Goal: Information Seeking & Learning: Learn about a topic

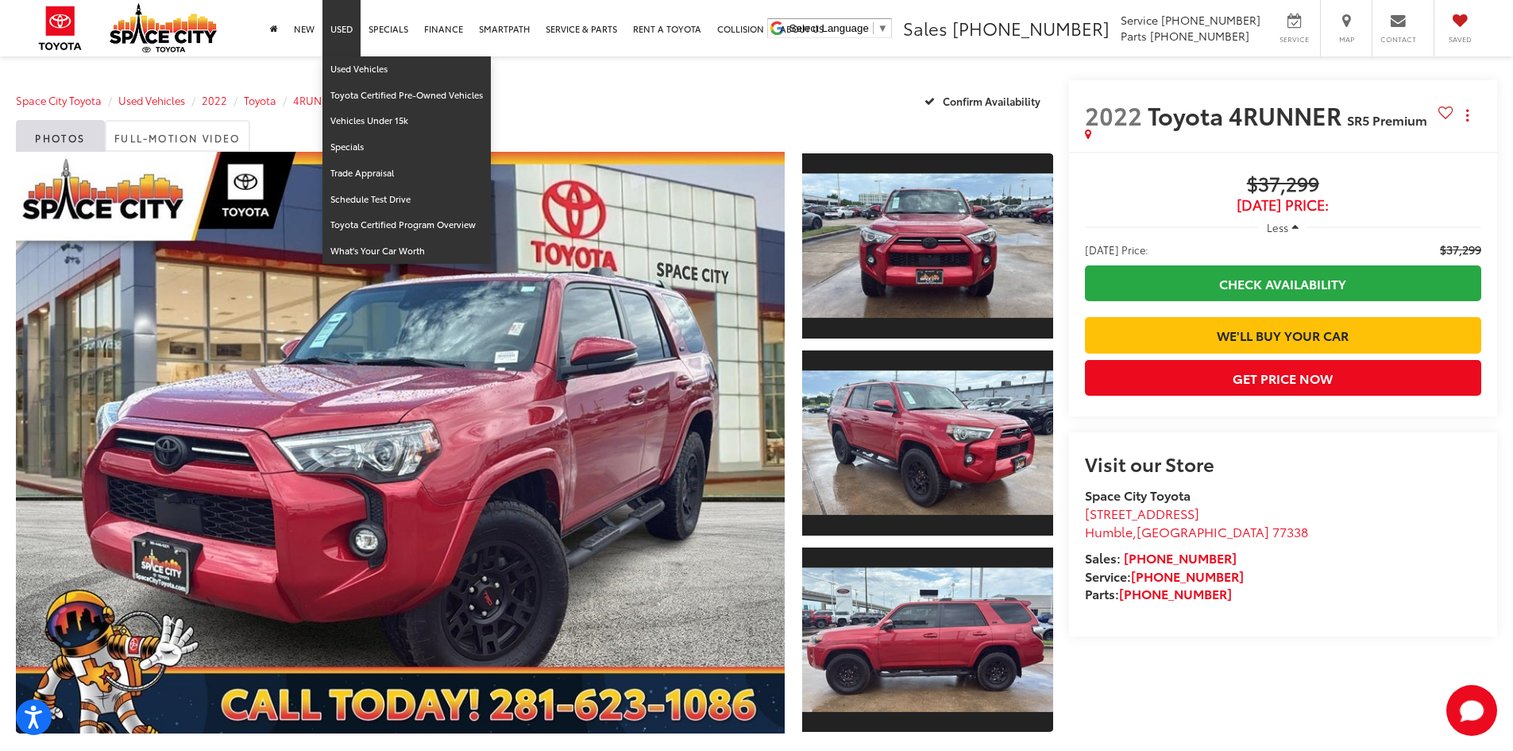
drag, startPoint x: 360, startPoint y: 54, endPoint x: 361, endPoint y: 67, distance: 12.8
click at [360, 55] on link "Used" at bounding box center [341, 28] width 38 height 56
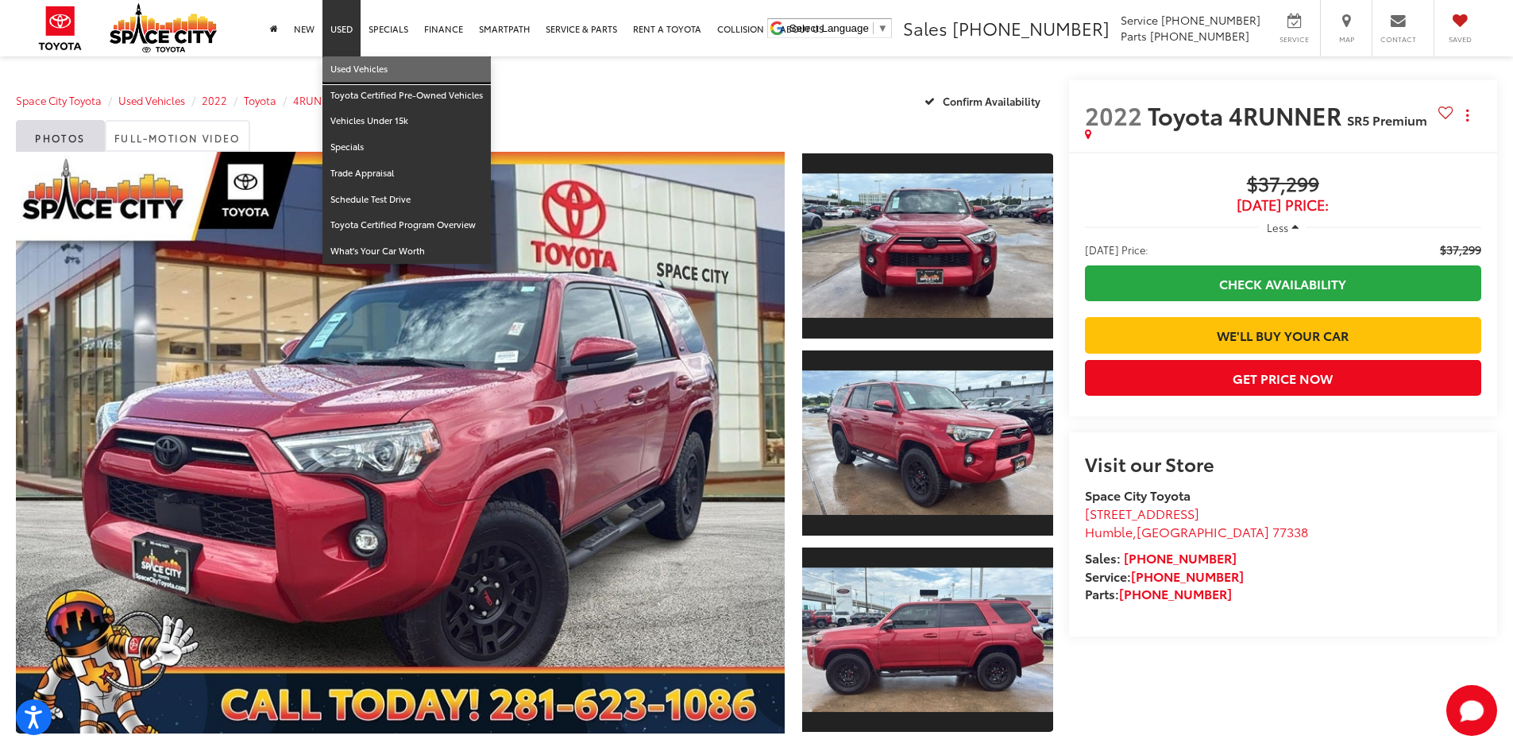
click at [353, 70] on link "Used Vehicles" at bounding box center [406, 69] width 168 height 26
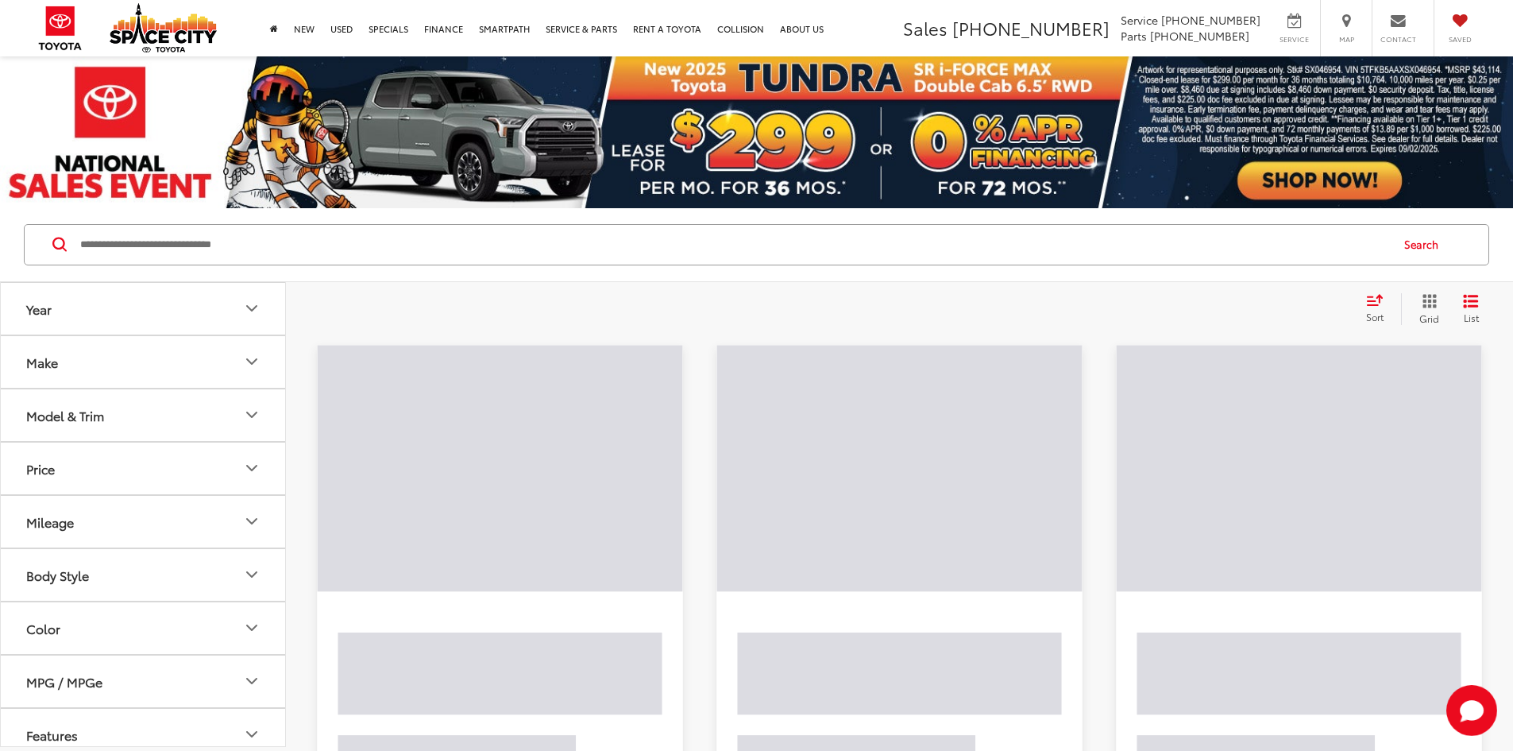
click at [367, 257] on input "Search by Make, Model, or Keyword" at bounding box center [734, 245] width 1311 height 38
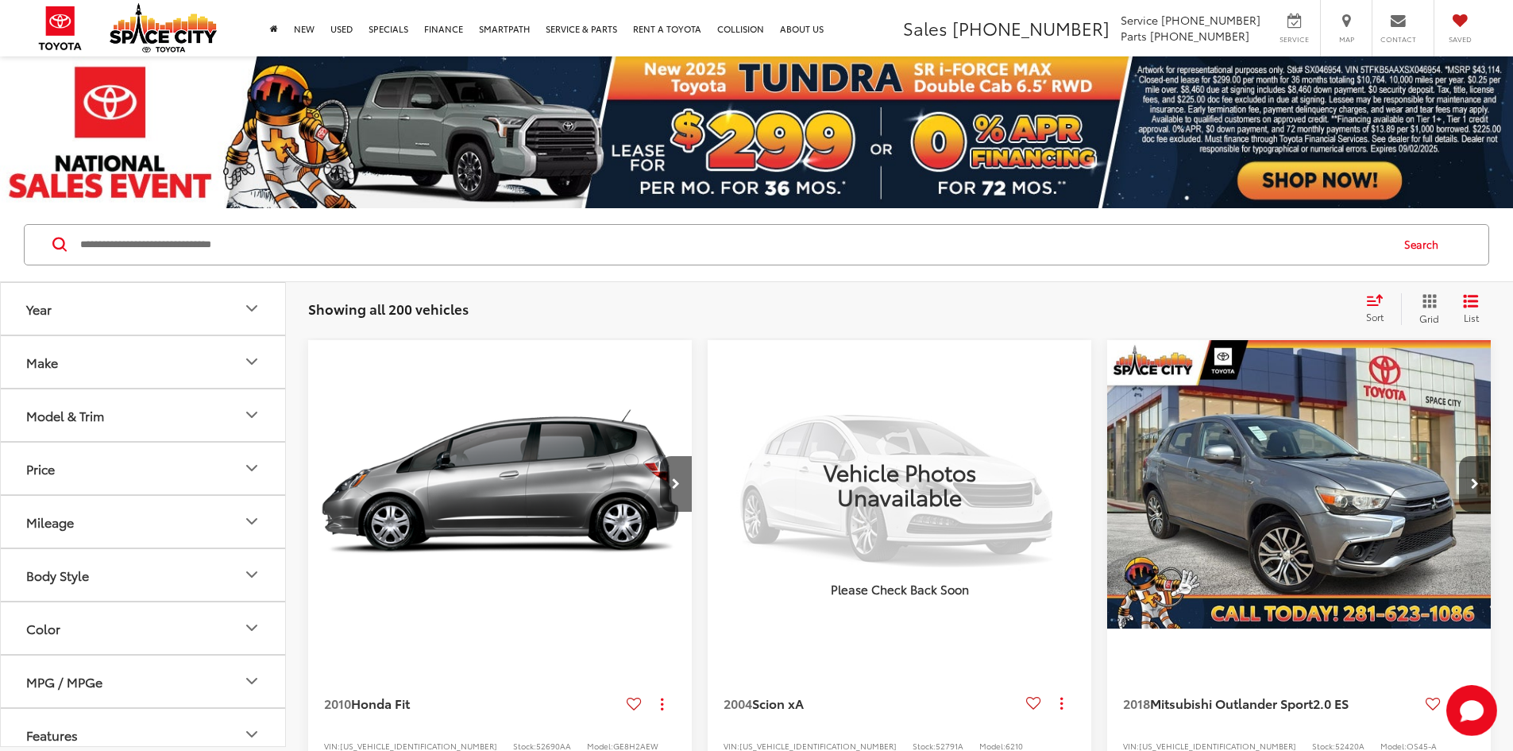
paste input "******"
type input "******"
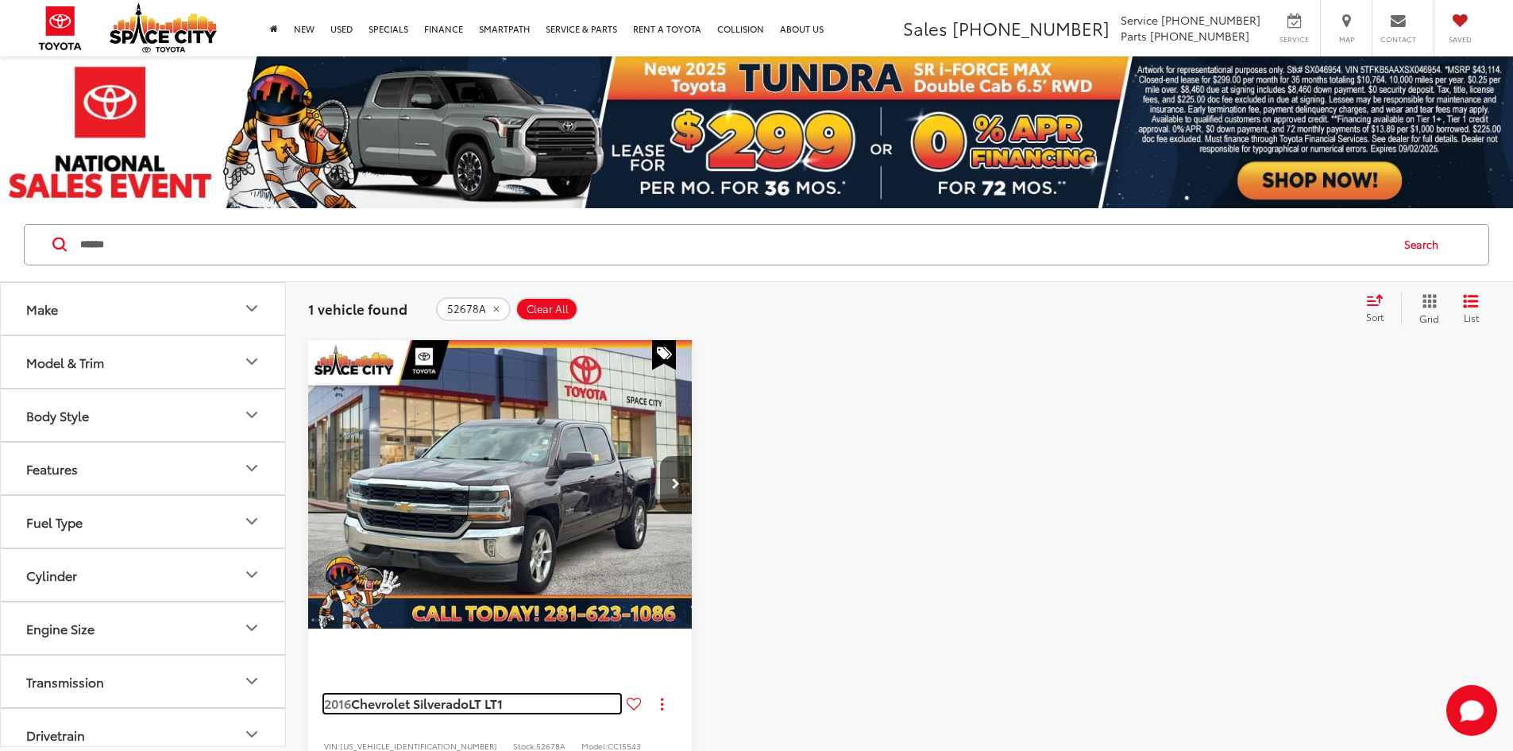
click at [432, 693] on span "Chevrolet Silverado" at bounding box center [410, 702] width 118 height 18
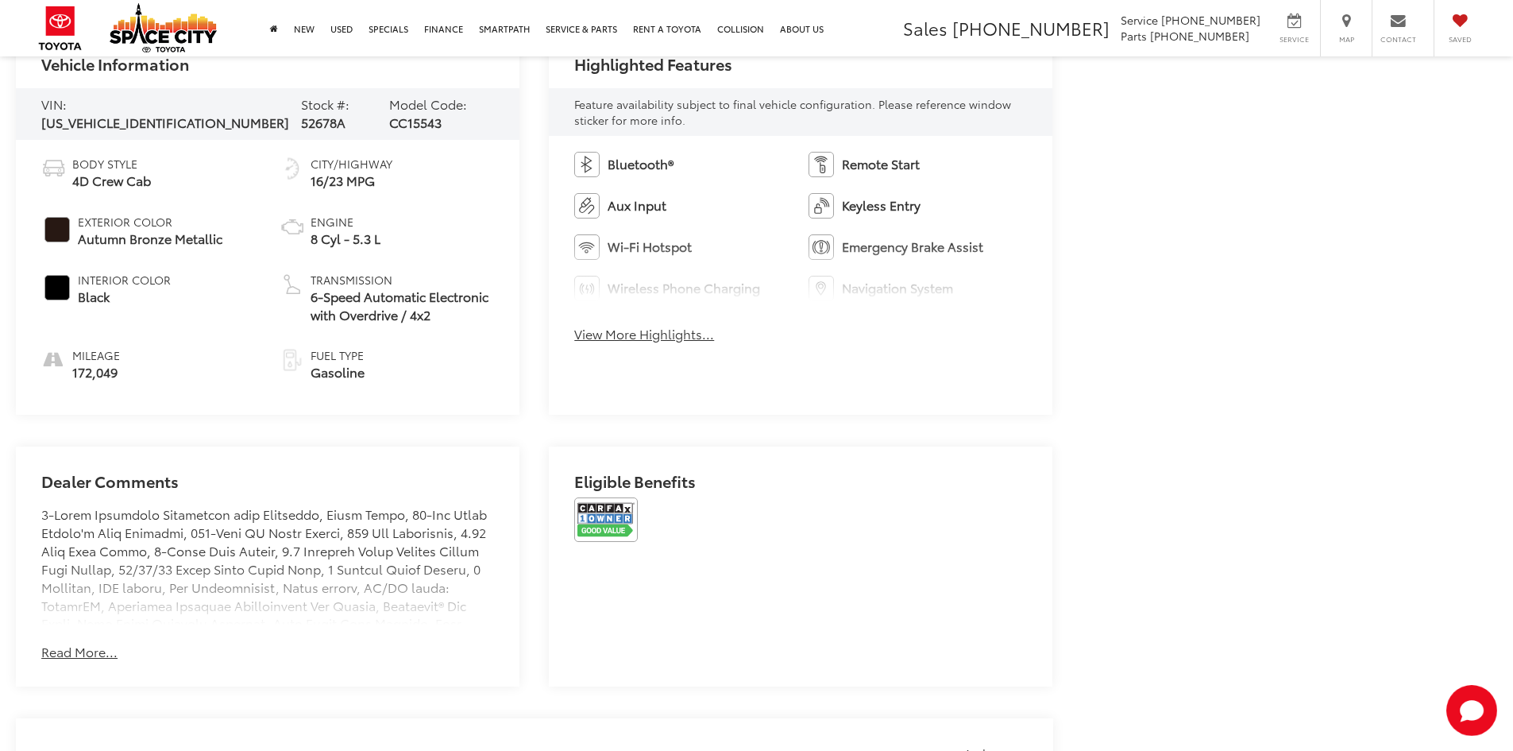
scroll to position [794, 0]
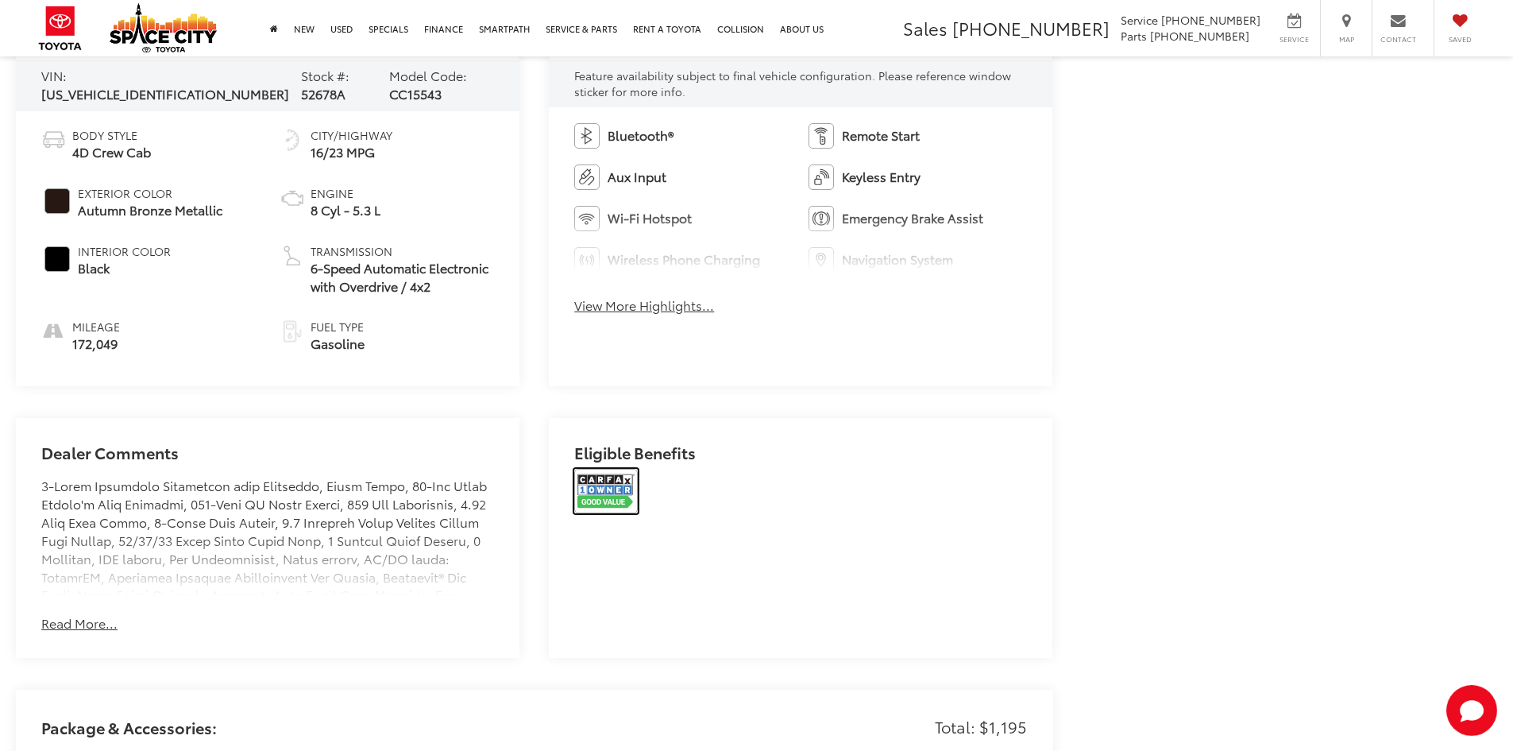
click at [602, 488] on img at bounding box center [606, 491] width 64 height 44
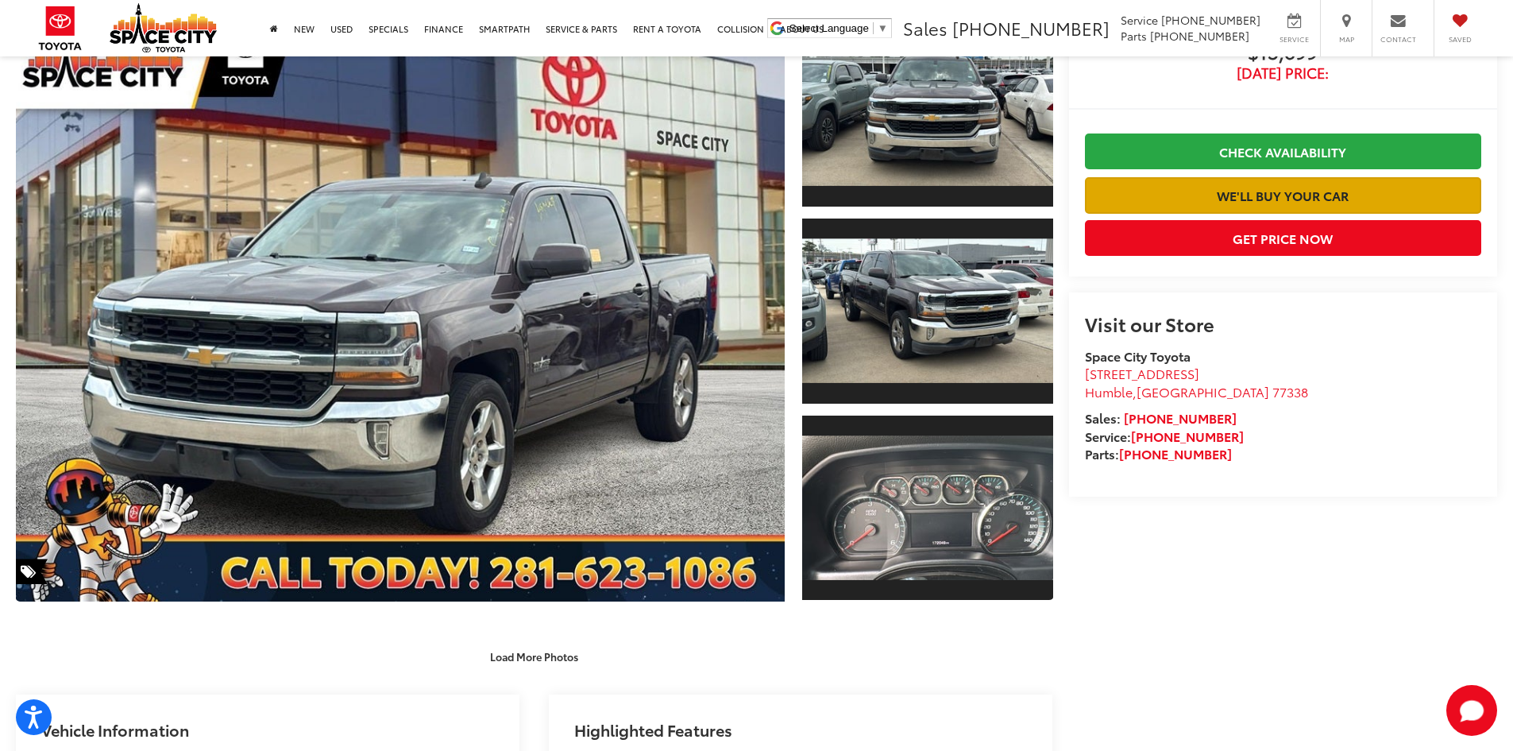
scroll to position [0, 0]
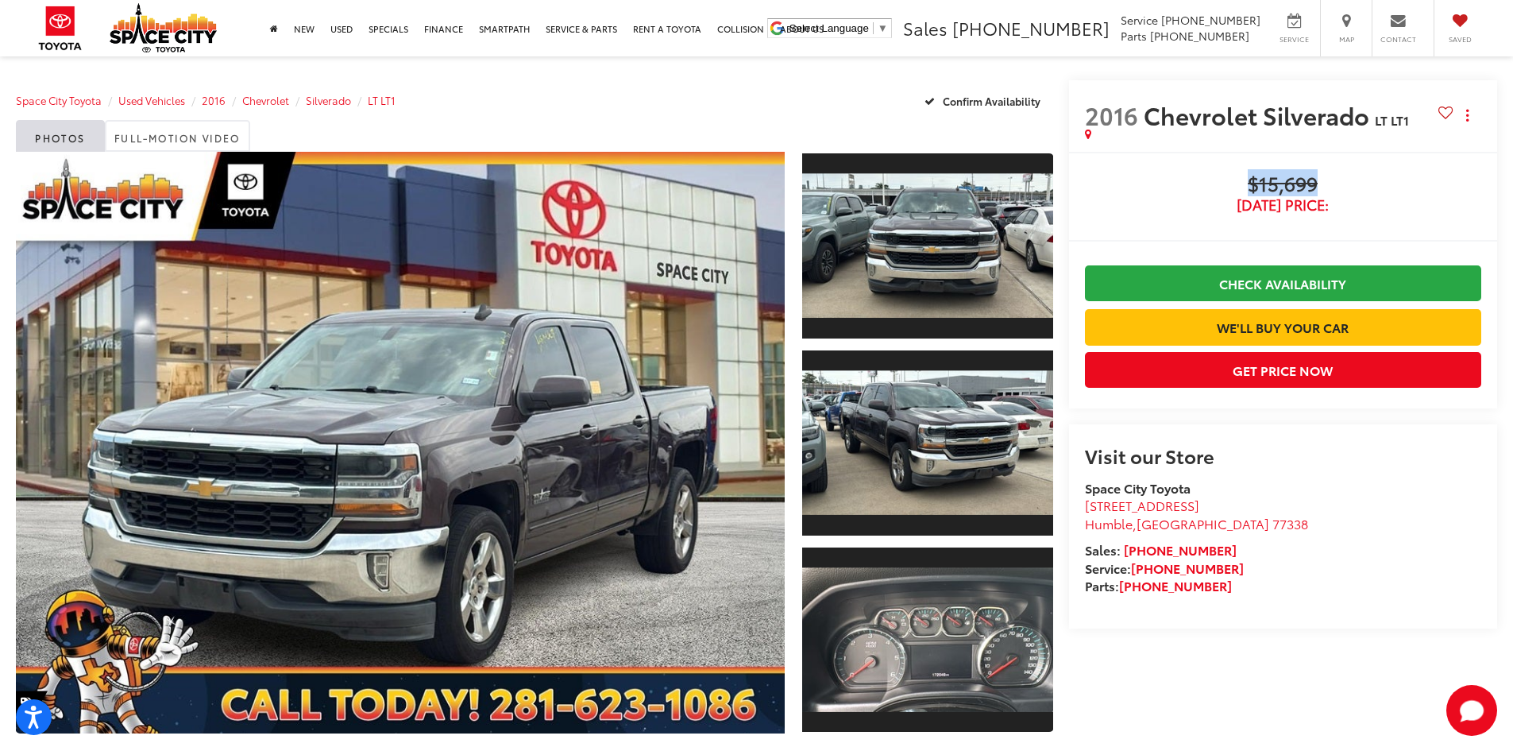
drag, startPoint x: 1255, startPoint y: 180, endPoint x: 1335, endPoint y: 176, distance: 80.3
click at [1335, 176] on span "$15,699" at bounding box center [1283, 185] width 396 height 24
copy span "$15,699"
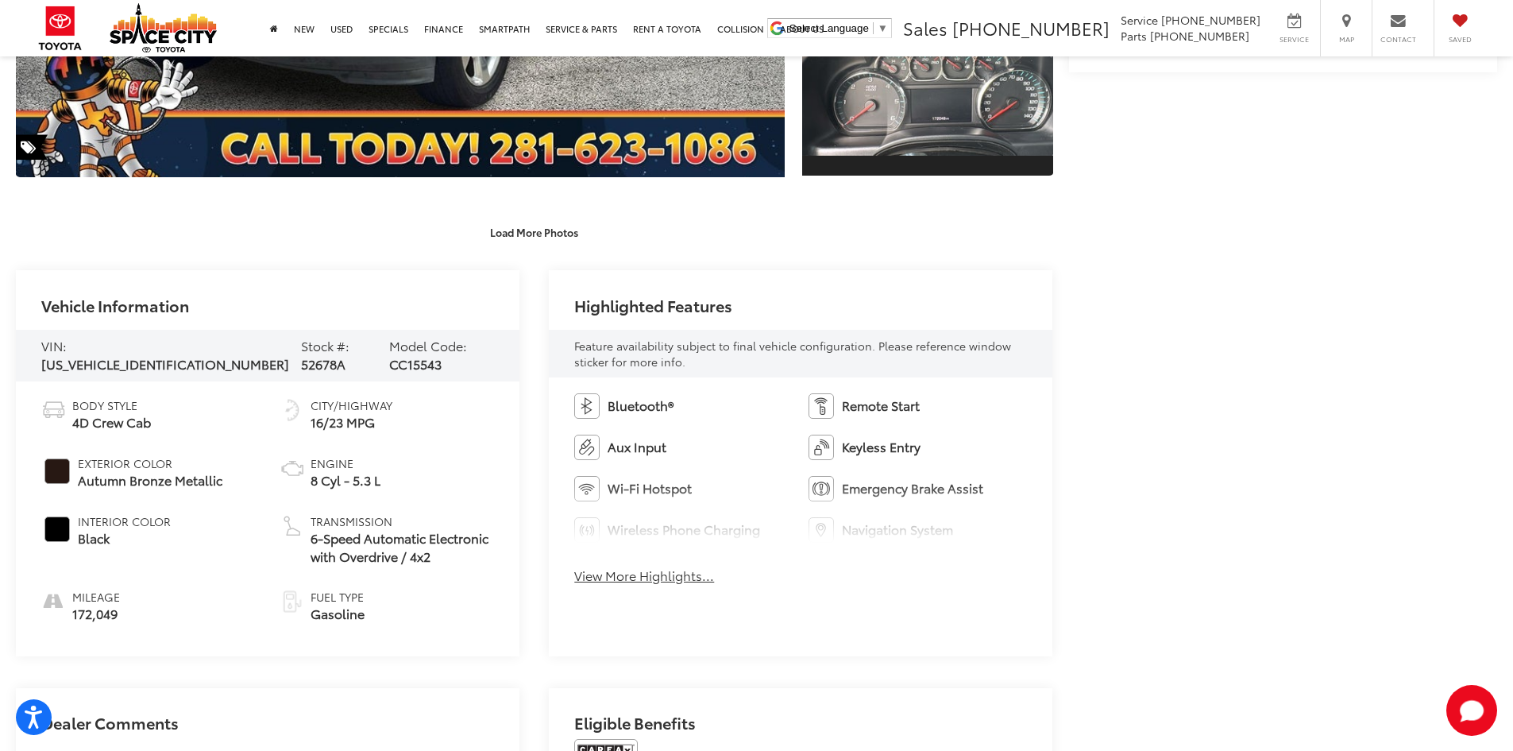
click at [301, 354] on span "52678A" at bounding box center [323, 363] width 44 height 18
copy span "52678A"
